Goal: Task Accomplishment & Management: Use online tool/utility

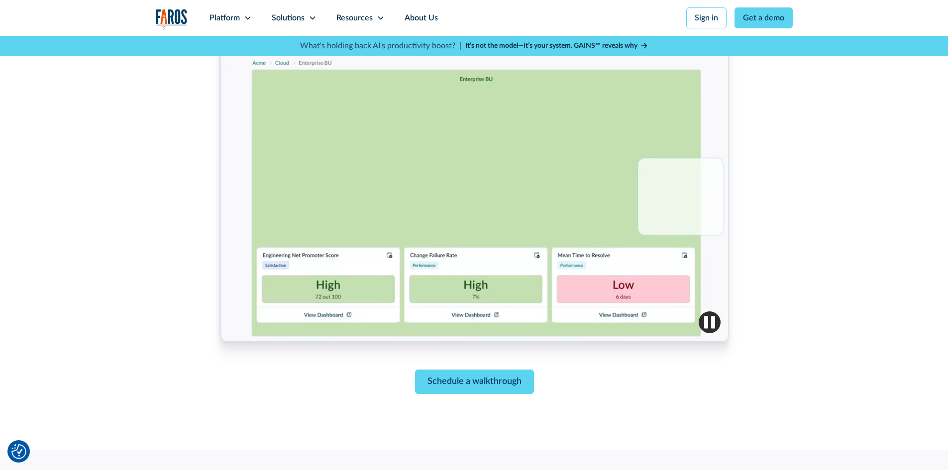
scroll to position [398, 0]
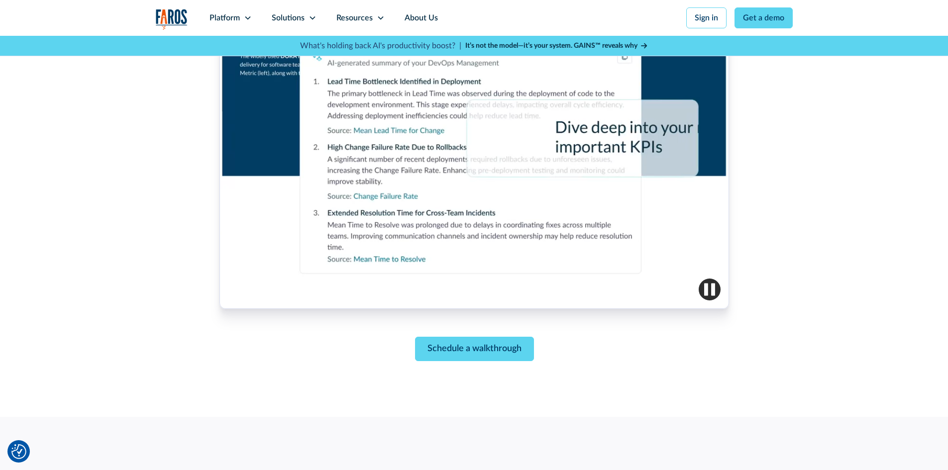
click at [707, 288] on img "button" at bounding box center [710, 290] width 22 height 22
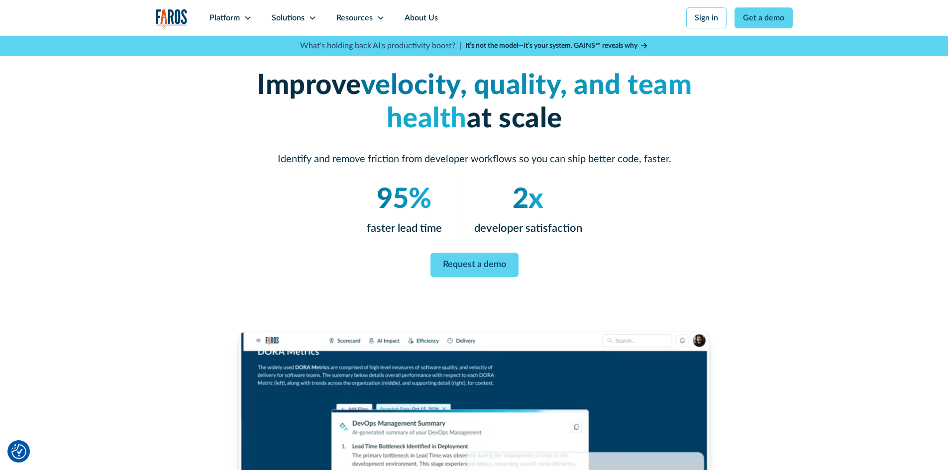
scroll to position [0, 0]
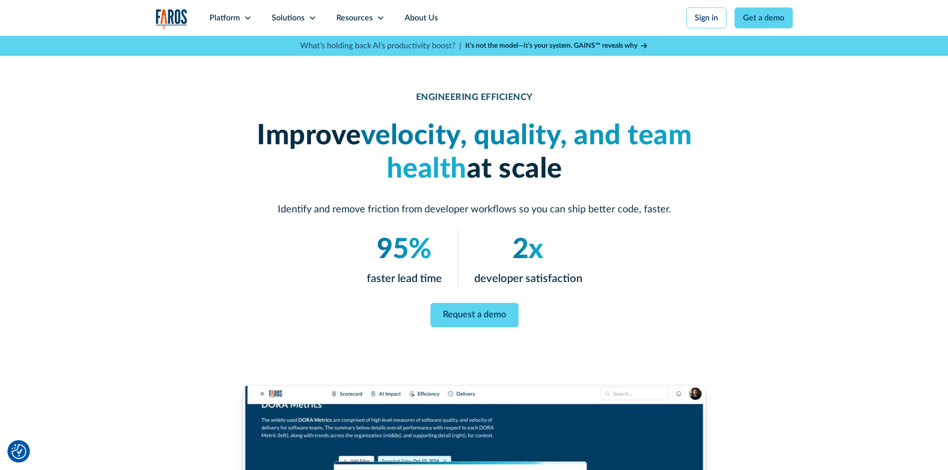
click at [508, 44] on strong "It’s not the model—it’s your system. GAINS™ reveals why" at bounding box center [551, 45] width 172 height 7
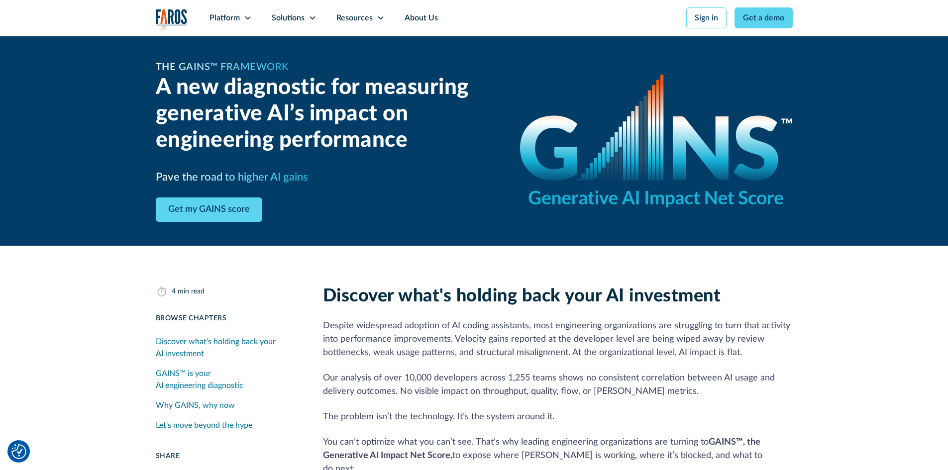
click at [225, 376] on div "GAINS™ is your AI engineering diagnostic" at bounding box center [227, 380] width 143 height 24
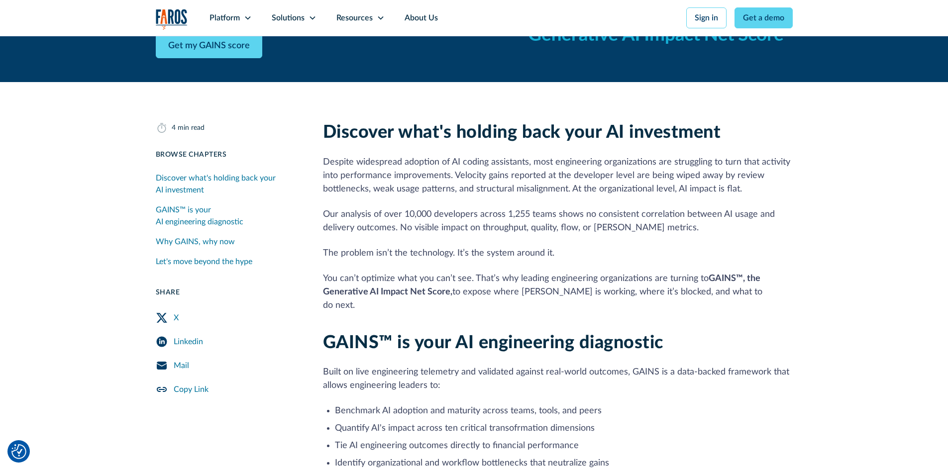
scroll to position [199, 0]
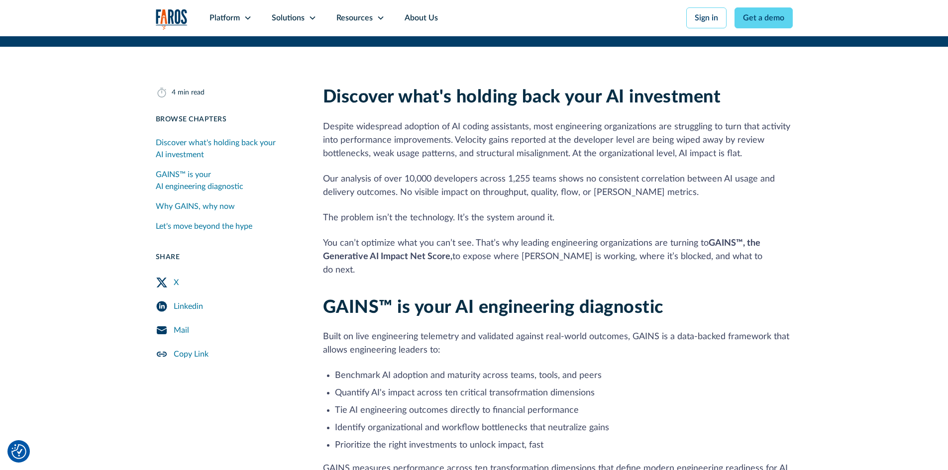
click at [16, 451] on img "Cookie Settings" at bounding box center [18, 452] width 15 height 15
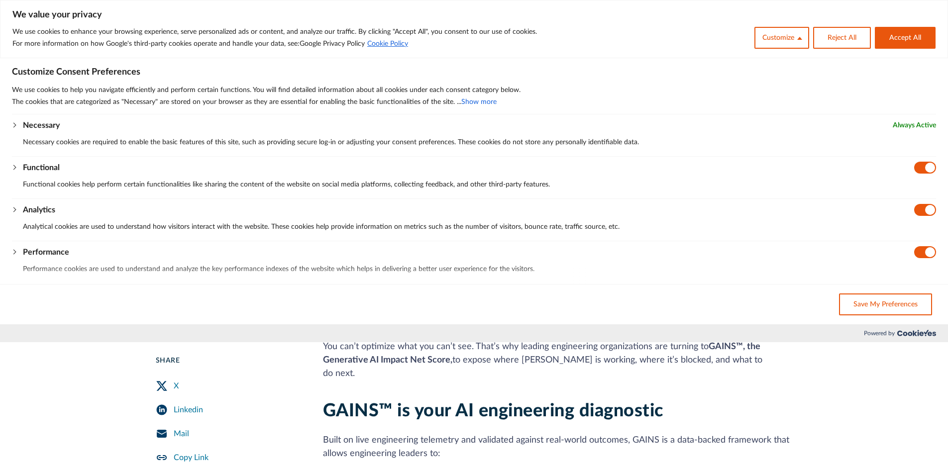
scroll to position [0, 0]
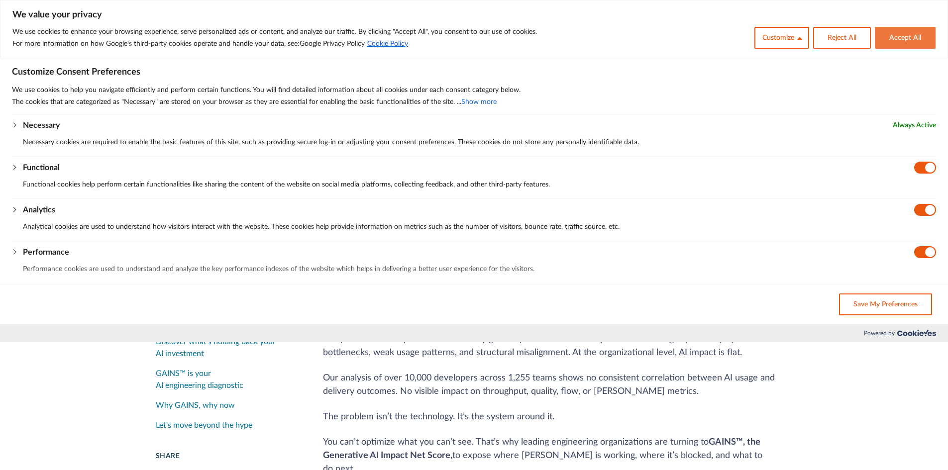
click at [898, 42] on button "Accept All" at bounding box center [905, 38] width 61 height 22
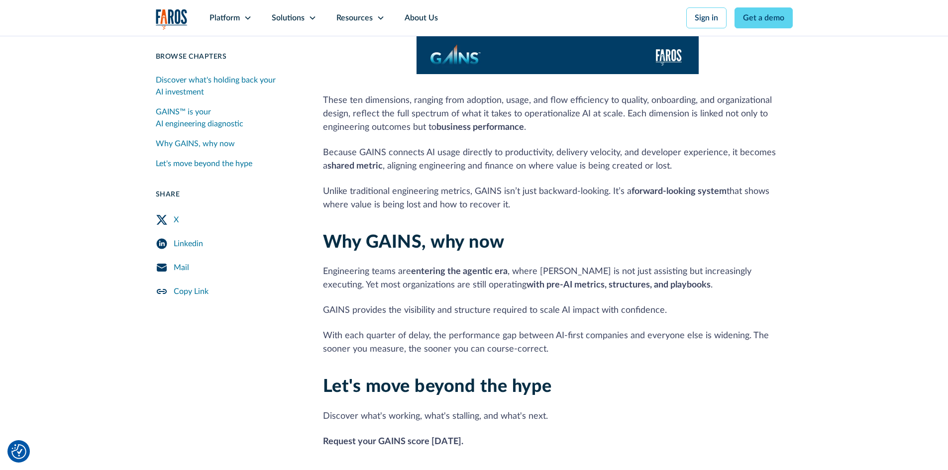
scroll to position [1145, 0]
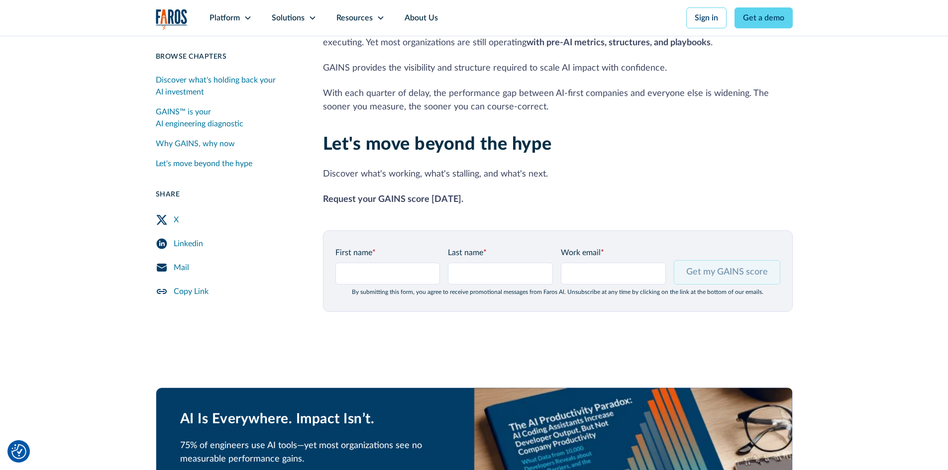
click at [744, 260] on input "Get my GAINS score" at bounding box center [727, 272] width 107 height 24
